Goal: Book appointment/travel/reservation

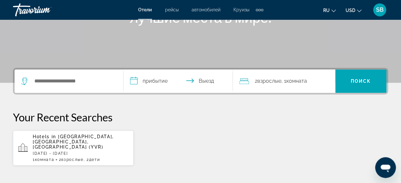
scroll to position [142, 0]
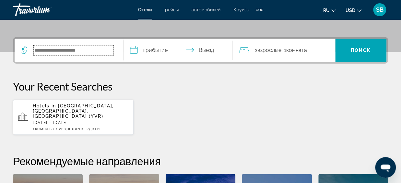
click at [93, 54] on input "Search hotel destination" at bounding box center [74, 50] width 80 height 10
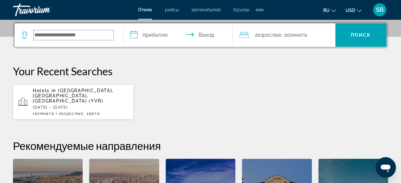
scroll to position [158, 0]
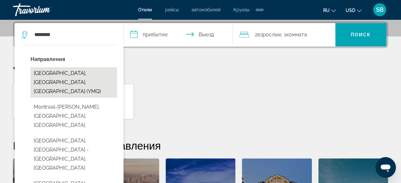
click at [84, 76] on button "Montreal, QC, Canada (YMQ)" at bounding box center [73, 82] width 86 height 30
type input "**********"
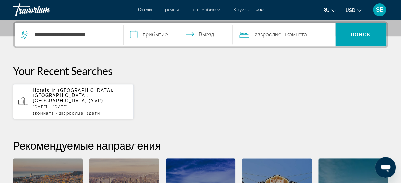
click at [154, 35] on input "**********" at bounding box center [178, 35] width 111 height 25
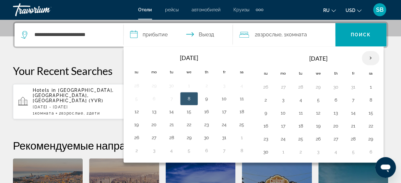
click at [373, 55] on th "Next month" at bounding box center [369, 58] width 17 height 14
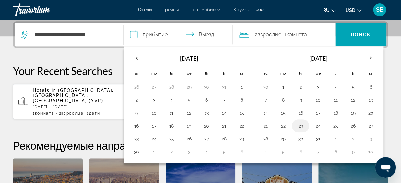
click at [299, 128] on button "23" at bounding box center [300, 125] width 10 height 9
click at [281, 127] on button "22" at bounding box center [283, 125] width 10 height 9
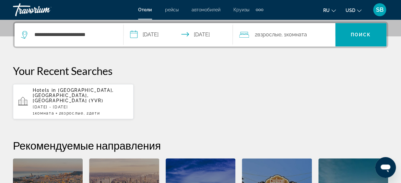
click at [220, 37] on input "**********" at bounding box center [178, 35] width 111 height 25
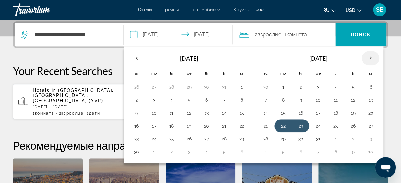
click at [368, 55] on th "Next month" at bounding box center [369, 58] width 17 height 14
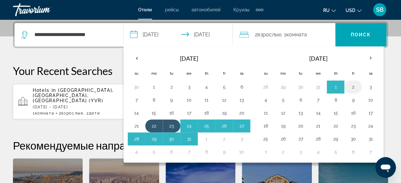
click at [352, 83] on button "2" at bounding box center [352, 86] width 10 height 9
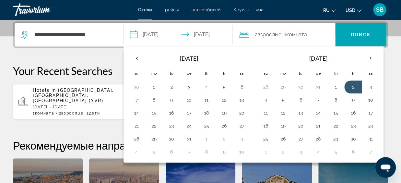
click at [176, 36] on input "**********" at bounding box center [178, 35] width 111 height 25
click at [170, 36] on input "**********" at bounding box center [178, 35] width 111 height 25
click at [137, 35] on input "**********" at bounding box center [178, 35] width 111 height 25
click at [133, 34] on input "**********" at bounding box center [178, 35] width 111 height 25
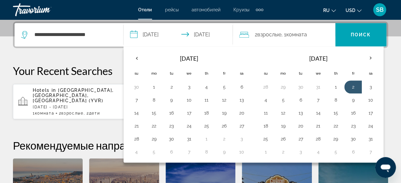
click at [134, 34] on input "**********" at bounding box center [178, 35] width 111 height 25
click at [156, 127] on button "22" at bounding box center [154, 125] width 10 height 9
type input "**********"
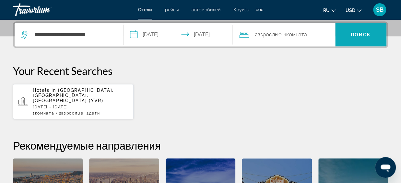
click at [357, 41] on span "Search" at bounding box center [360, 35] width 51 height 16
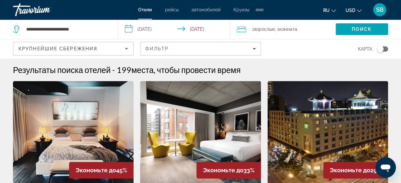
click at [255, 28] on span "2 Взрослый Взрослые" at bounding box center [263, 29] width 23 height 9
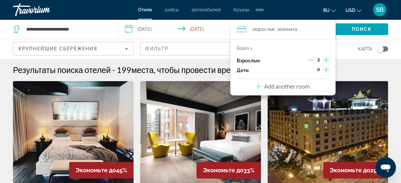
click at [324, 70] on icon "Increment children" at bounding box center [326, 70] width 6 height 8
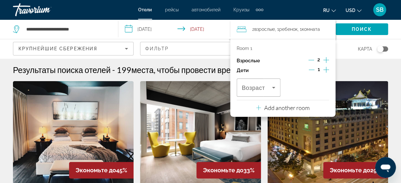
click at [324, 70] on icon "Increment children" at bounding box center [326, 70] width 6 height 8
click at [264, 89] on span "Возраст" at bounding box center [253, 88] width 23 height 6
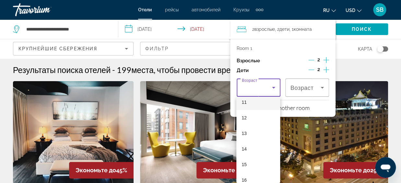
scroll to position [158, 0]
click at [255, 121] on mat-option "11" at bounding box center [258, 120] width 44 height 16
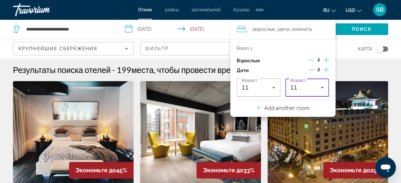
click at [311, 85] on div "11" at bounding box center [305, 88] width 30 height 8
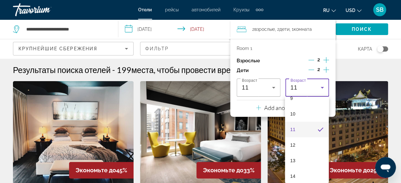
scroll to position [199, 0]
click at [304, 100] on mat-option "12" at bounding box center [307, 95] width 44 height 16
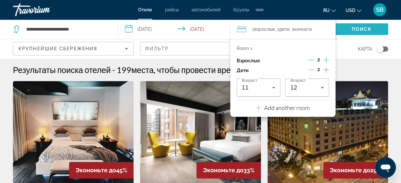
click at [358, 28] on span "Поиск" at bounding box center [361, 29] width 20 height 5
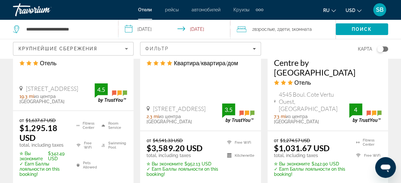
scroll to position [748, 0]
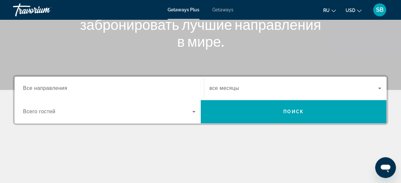
scroll to position [107, 0]
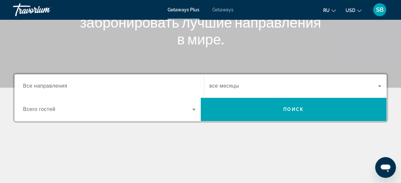
click at [62, 88] on span "Все направления" at bounding box center [45, 86] width 44 height 6
click at [62, 88] on input "Destination Все направления" at bounding box center [109, 86] width 172 height 8
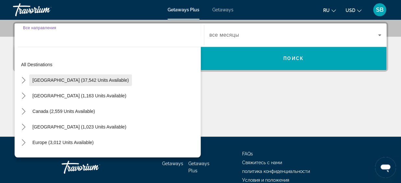
scroll to position [158, 0]
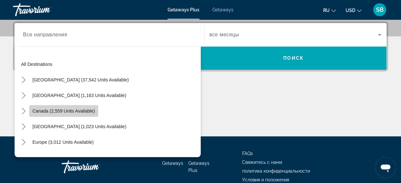
click at [68, 109] on span "Canada (2,559 units available)" at bounding box center [63, 110] width 62 height 5
type input "**********"
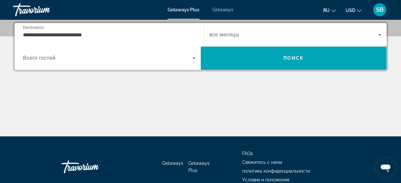
click at [70, 62] on div "Search widget" at bounding box center [109, 58] width 172 height 18
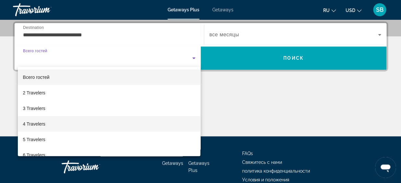
click at [44, 122] on span "4 Travelers" at bounding box center [34, 124] width 22 height 8
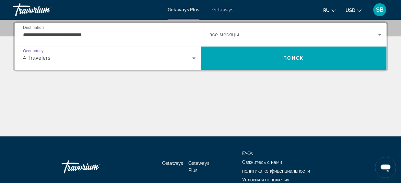
click at [296, 32] on span "Search widget" at bounding box center [293, 35] width 169 height 8
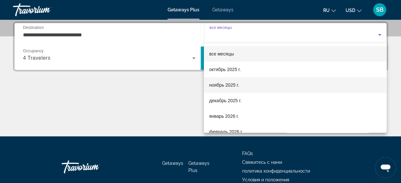
click at [243, 88] on mat-option "ноябрь 2025 г." at bounding box center [295, 85] width 182 height 16
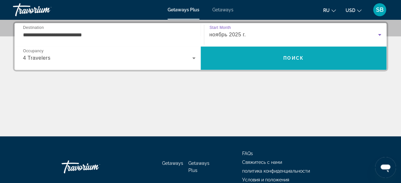
click at [278, 53] on span "Search" at bounding box center [293, 58] width 186 height 16
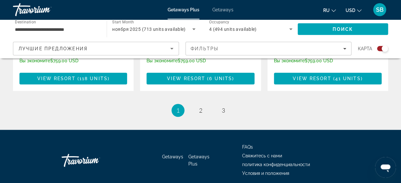
scroll to position [1121, 0]
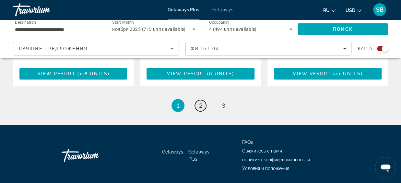
click at [197, 100] on link "page 2" at bounding box center [200, 105] width 11 height 11
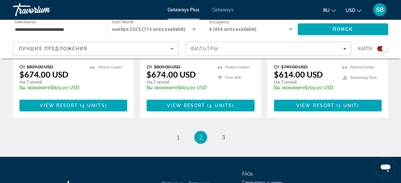
scroll to position [1104, 0]
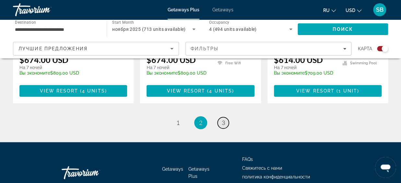
click at [221, 117] on link "page 3" at bounding box center [222, 122] width 11 height 11
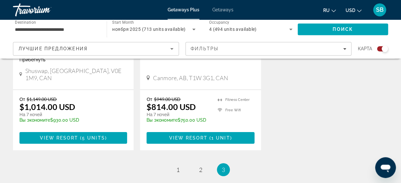
scroll to position [884, 0]
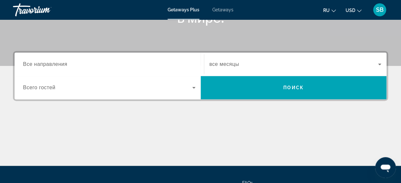
scroll to position [119, 0]
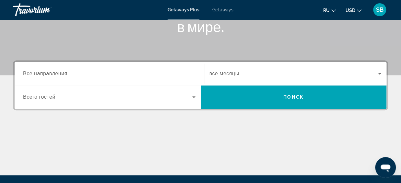
click at [70, 80] on div "Search widget" at bounding box center [109, 73] width 172 height 18
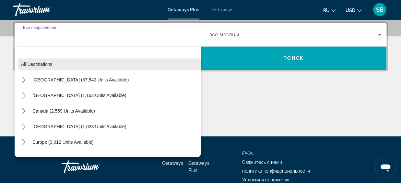
scroll to position [158, 0]
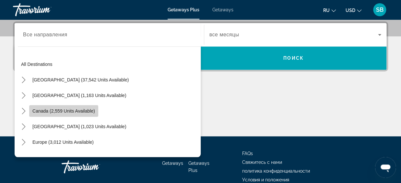
click at [66, 106] on span "Select destination: Canada (2,559 units available)" at bounding box center [63, 111] width 69 height 16
type input "**********"
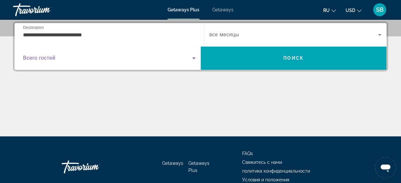
click at [96, 58] on span "Search widget" at bounding box center [107, 58] width 169 height 8
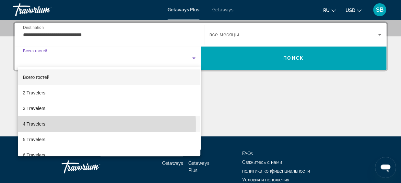
click at [48, 125] on mat-option "4 Travelers" at bounding box center [109, 124] width 183 height 16
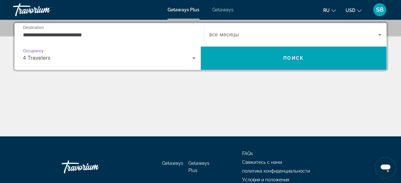
click at [369, 37] on span "Search widget" at bounding box center [293, 35] width 169 height 8
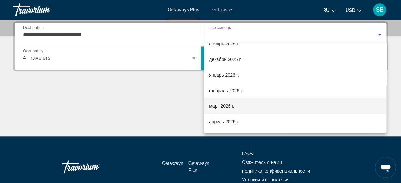
scroll to position [82, 0]
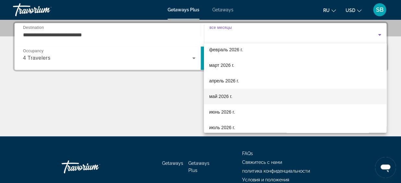
click at [239, 99] on mat-option "май 2026 г." at bounding box center [295, 96] width 182 height 16
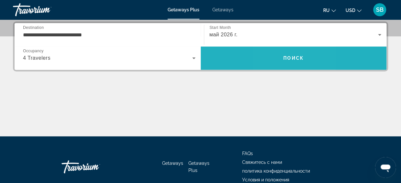
click at [279, 62] on span "Search" at bounding box center [293, 58] width 186 height 16
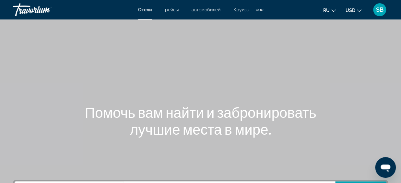
click at [202, 13] on div "Отели рейсы автомобилей Круизы деятельность Отели рейсы автомобилей Круизы деят…" at bounding box center [200, 10] width 125 height 10
click at [201, 9] on span "автомобилей" at bounding box center [205, 9] width 29 height 5
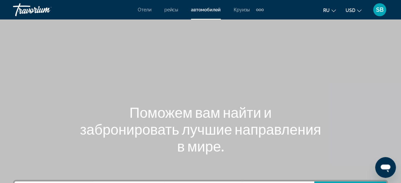
click at [244, 8] on span "Круизы" at bounding box center [241, 9] width 16 height 5
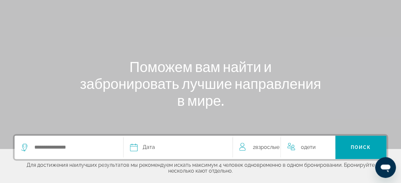
scroll to position [142, 0]
